Goal: Transaction & Acquisition: Obtain resource

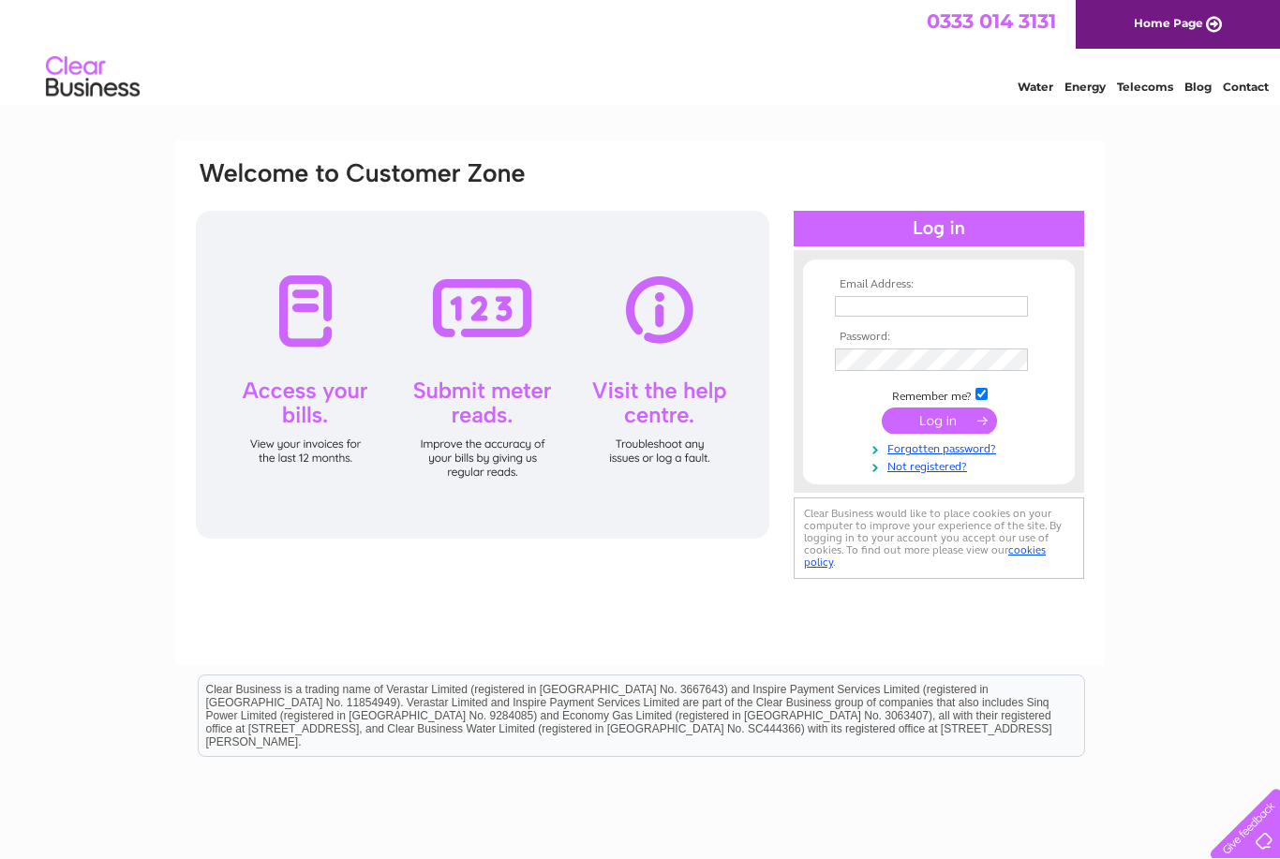
click at [920, 306] on input "text" at bounding box center [931, 306] width 193 height 21
type input "T"
type input "tyler.ian@talk21.com"
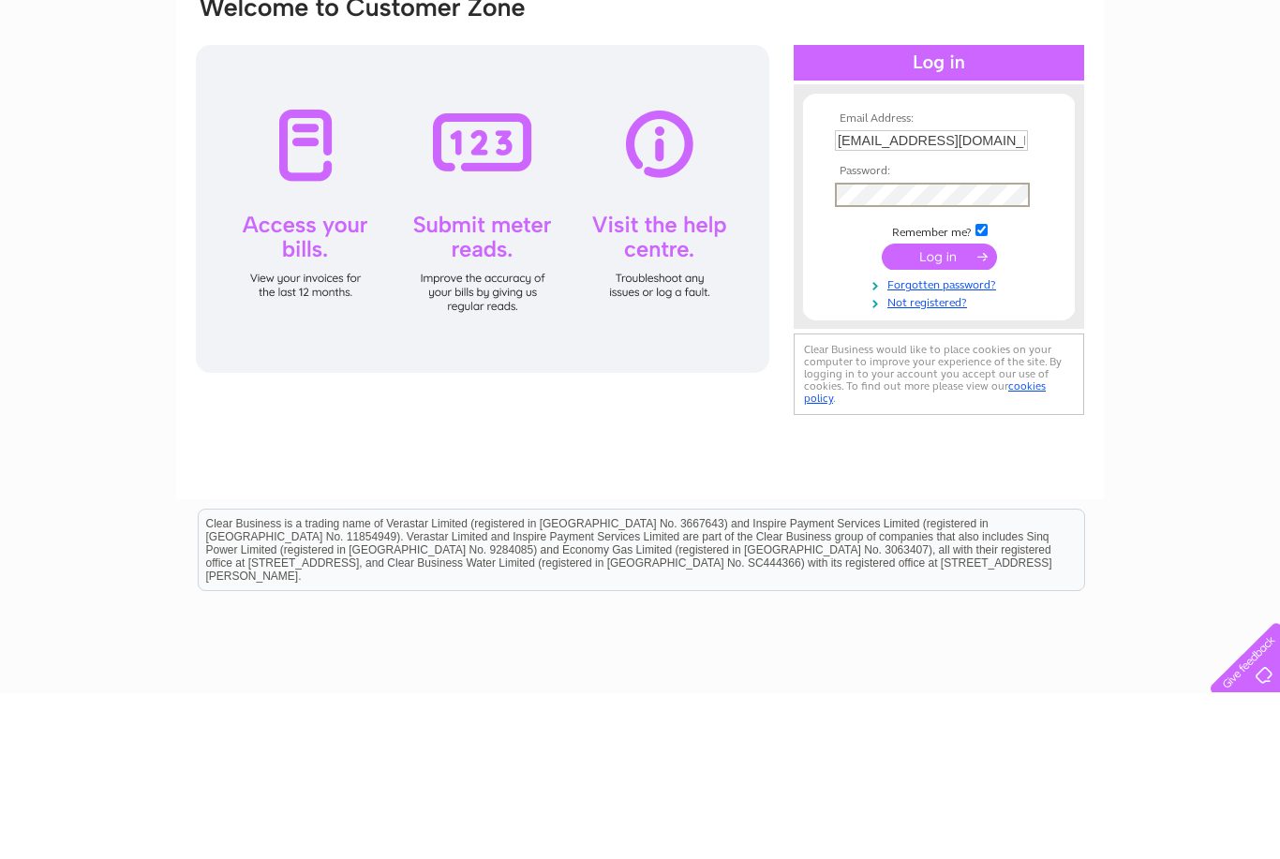
click at [944, 409] on input "submit" at bounding box center [938, 422] width 115 height 26
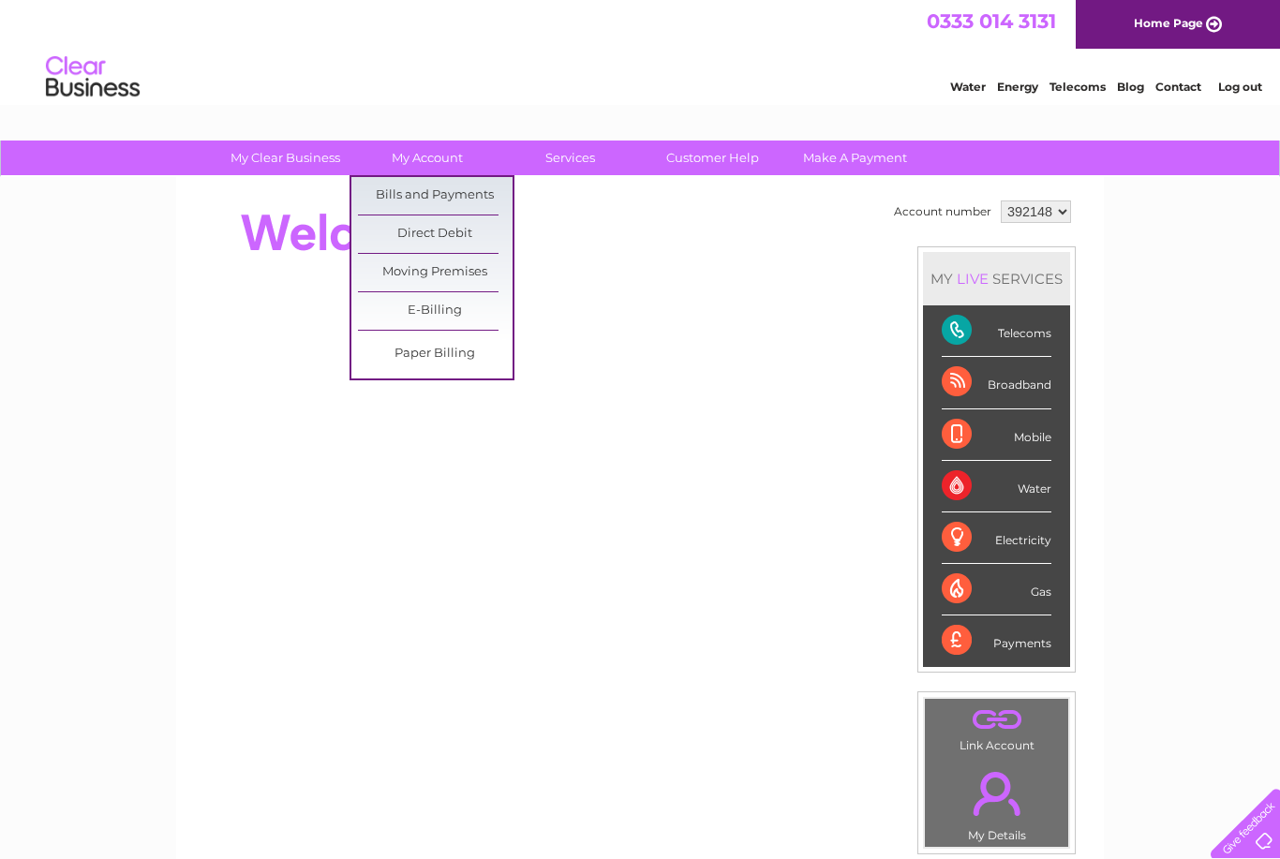
click at [416, 198] on link "Bills and Payments" at bounding box center [435, 195] width 155 height 37
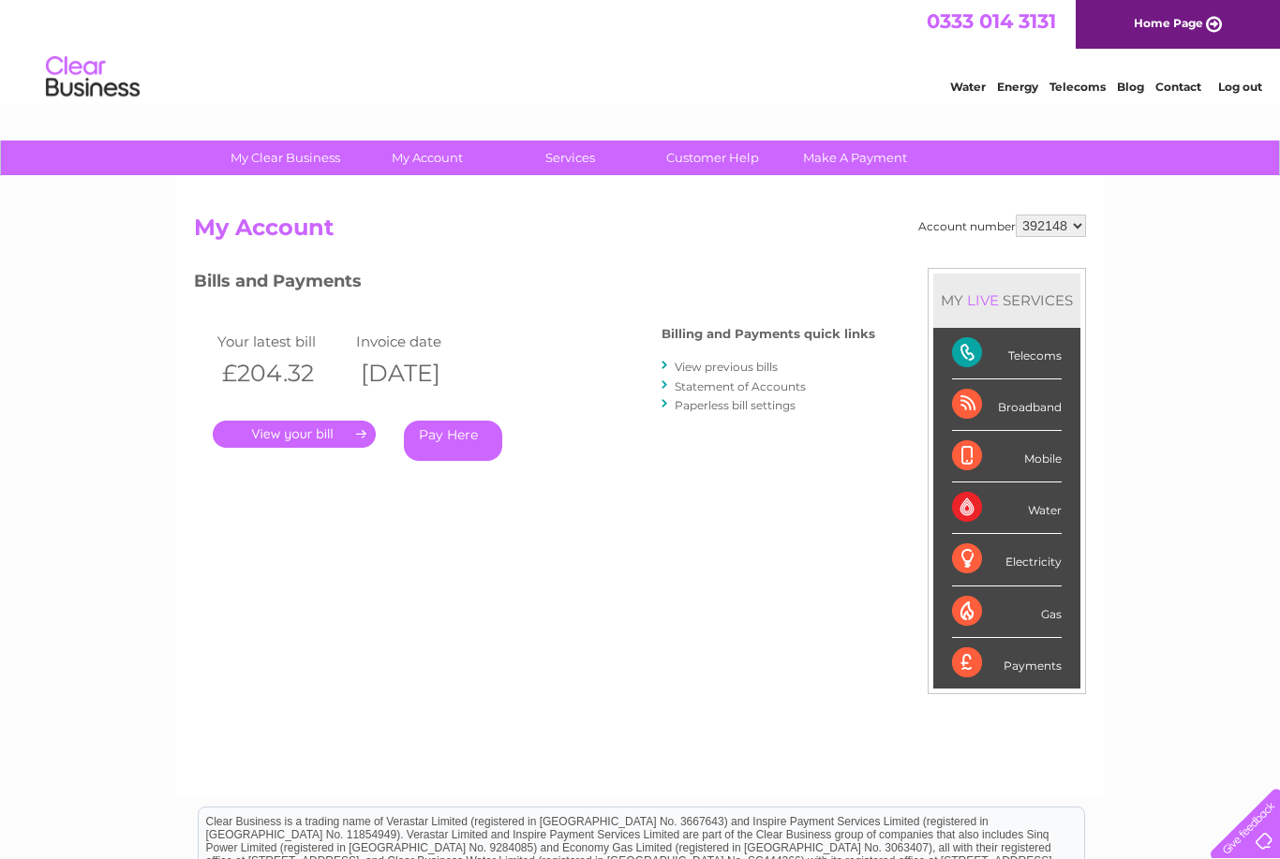
click at [285, 429] on link "." at bounding box center [294, 434] width 163 height 27
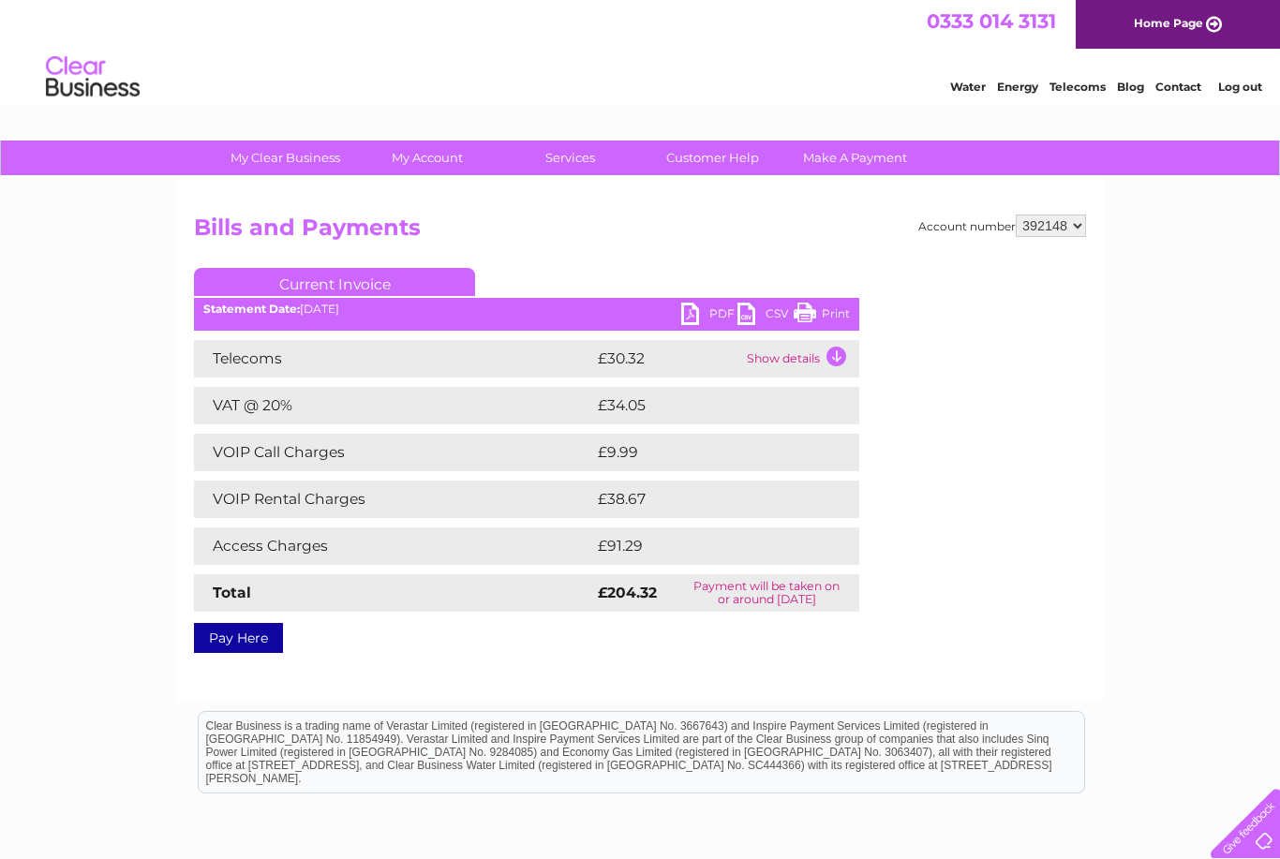
click at [709, 319] on link "PDF" at bounding box center [709, 316] width 56 height 27
click at [1238, 92] on link "Log out" at bounding box center [1240, 87] width 44 height 14
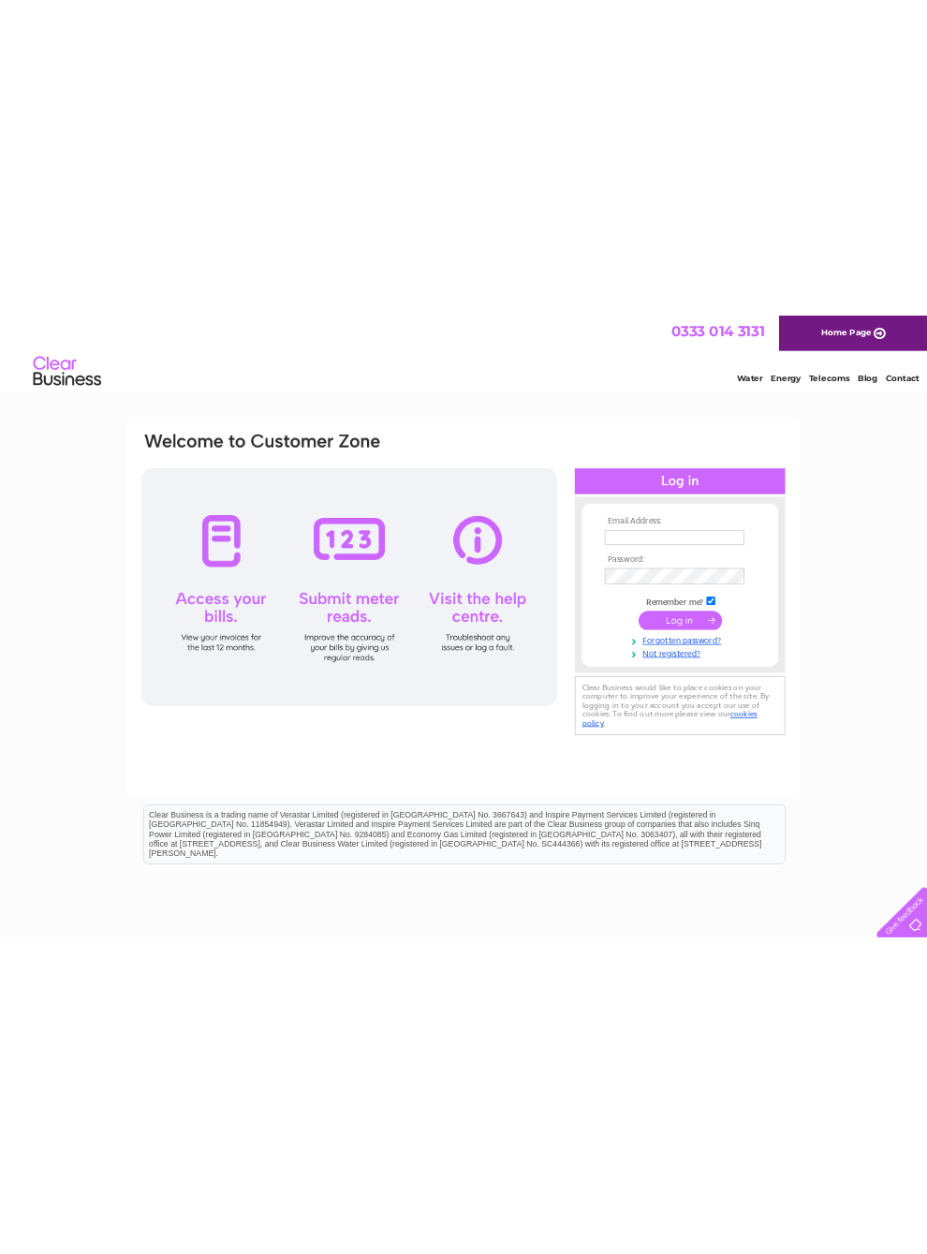
scroll to position [0, 94]
